Goal: Find specific page/section

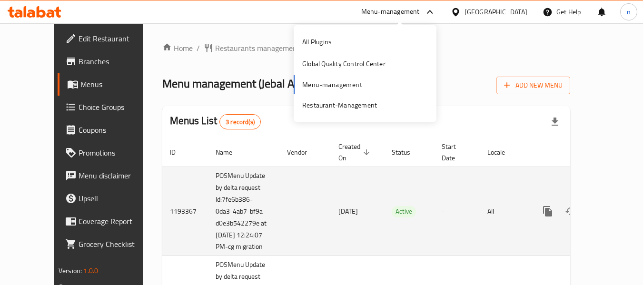
click at [589, 244] on td "enhanced table" at bounding box center [582, 211] width 107 height 89
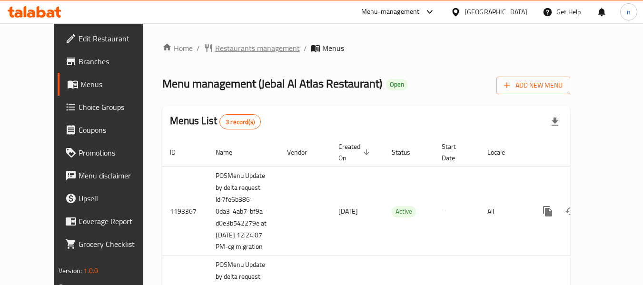
click at [215, 49] on span "Restaurants management" at bounding box center [257, 47] width 85 height 11
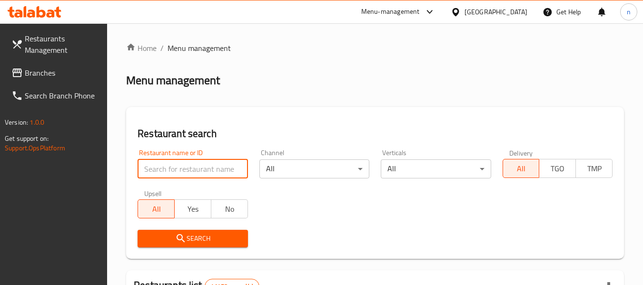
click at [182, 170] on input "search" at bounding box center [192, 168] width 110 height 19
paste input "3265"
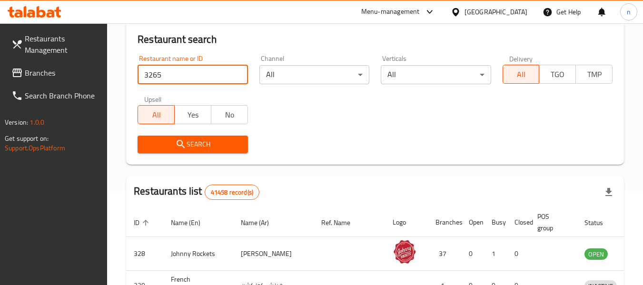
scroll to position [95, 0]
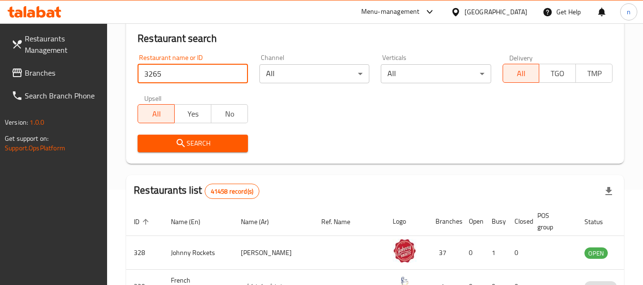
type input "3265"
click button "Search" at bounding box center [192, 144] width 110 height 18
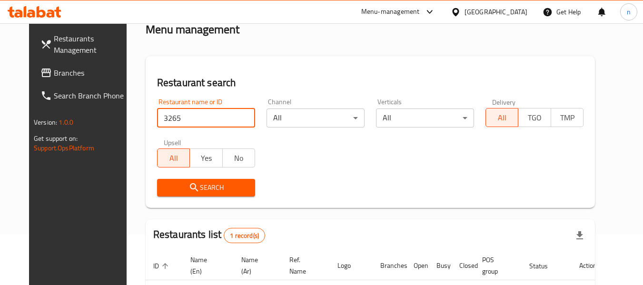
scroll to position [0, 0]
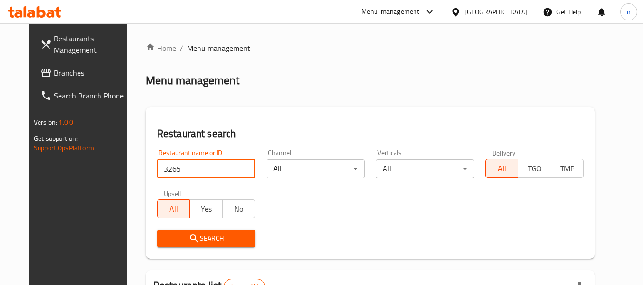
click at [432, 11] on icon at bounding box center [429, 12] width 6 height 4
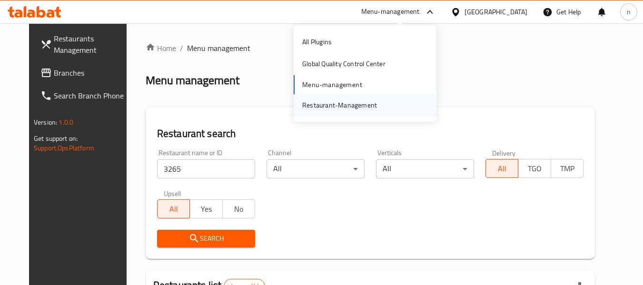
click at [335, 109] on div "Restaurant-Management" at bounding box center [339, 105] width 75 height 10
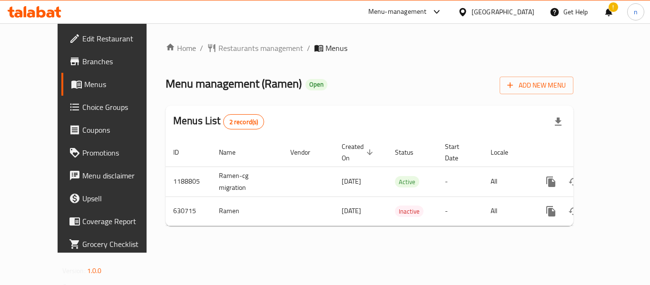
click at [442, 11] on icon at bounding box center [436, 11] width 11 height 11
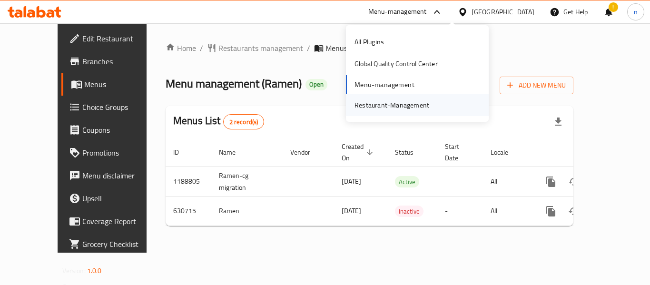
click at [430, 102] on div "Restaurant-Management" at bounding box center [392, 105] width 90 height 22
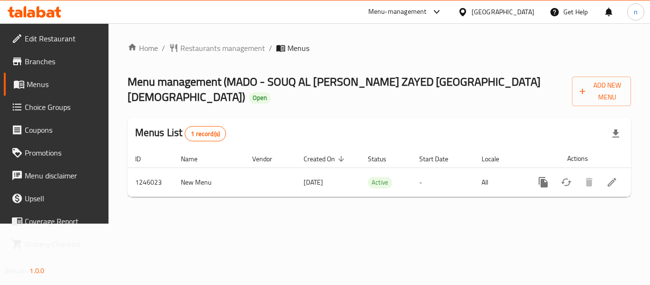
click at [462, 11] on icon at bounding box center [463, 12] width 10 height 10
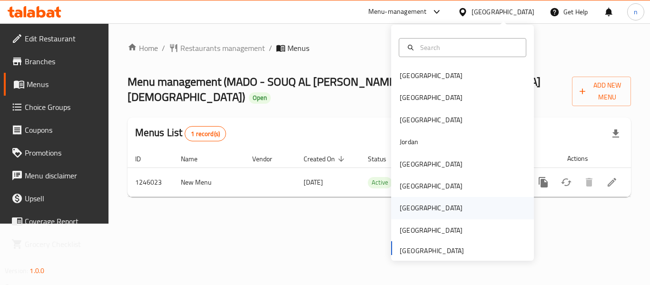
click at [406, 206] on div "[GEOGRAPHIC_DATA]" at bounding box center [431, 208] width 63 height 10
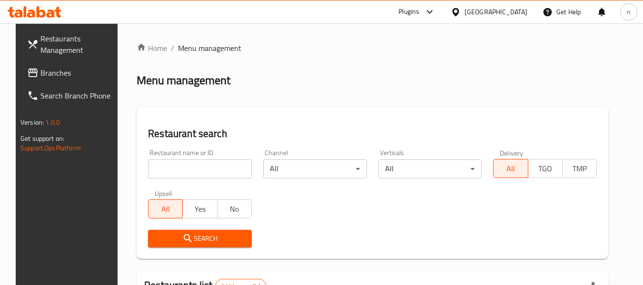
click at [40, 69] on span "Branches" at bounding box center [77, 72] width 75 height 11
